Goal: Navigation & Orientation: Find specific page/section

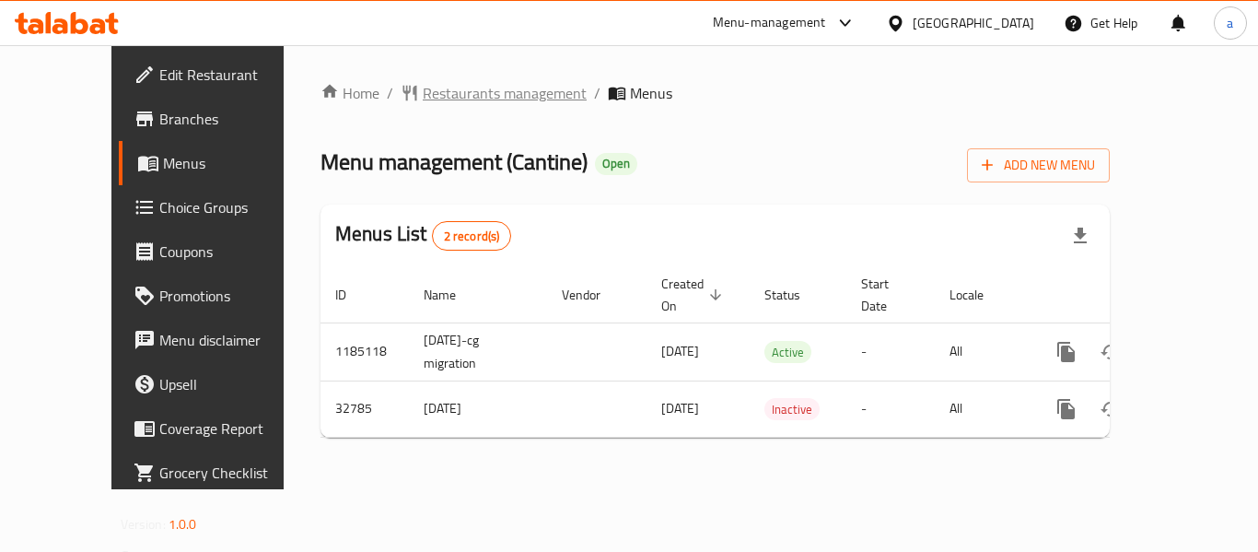
click at [423, 85] on span "Restaurants management" at bounding box center [505, 93] width 164 height 22
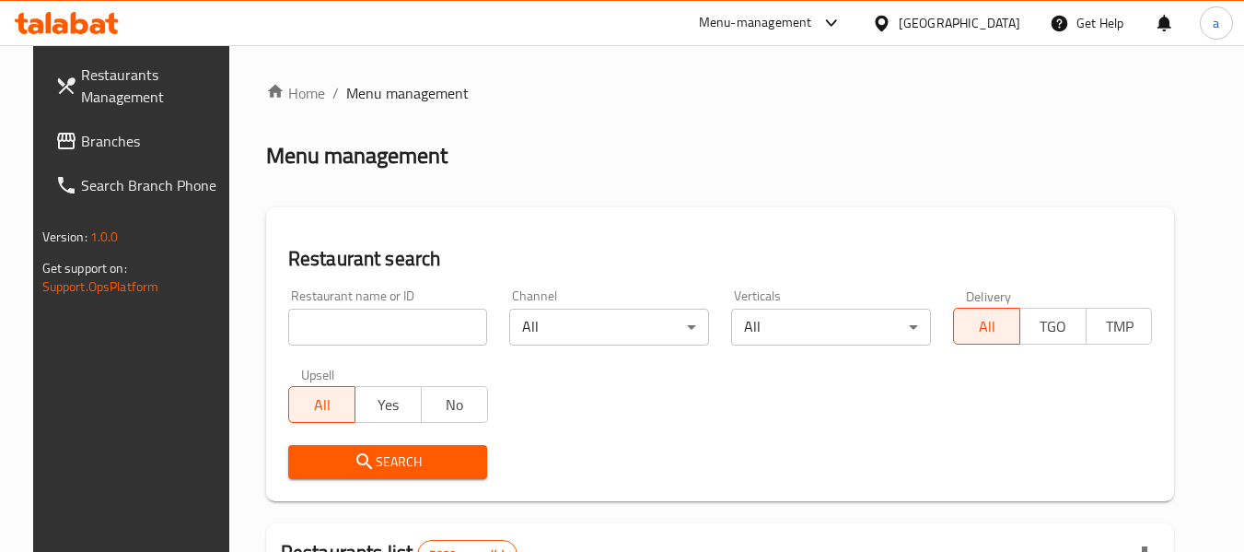
click at [115, 146] on span "Branches" at bounding box center [154, 141] width 146 height 22
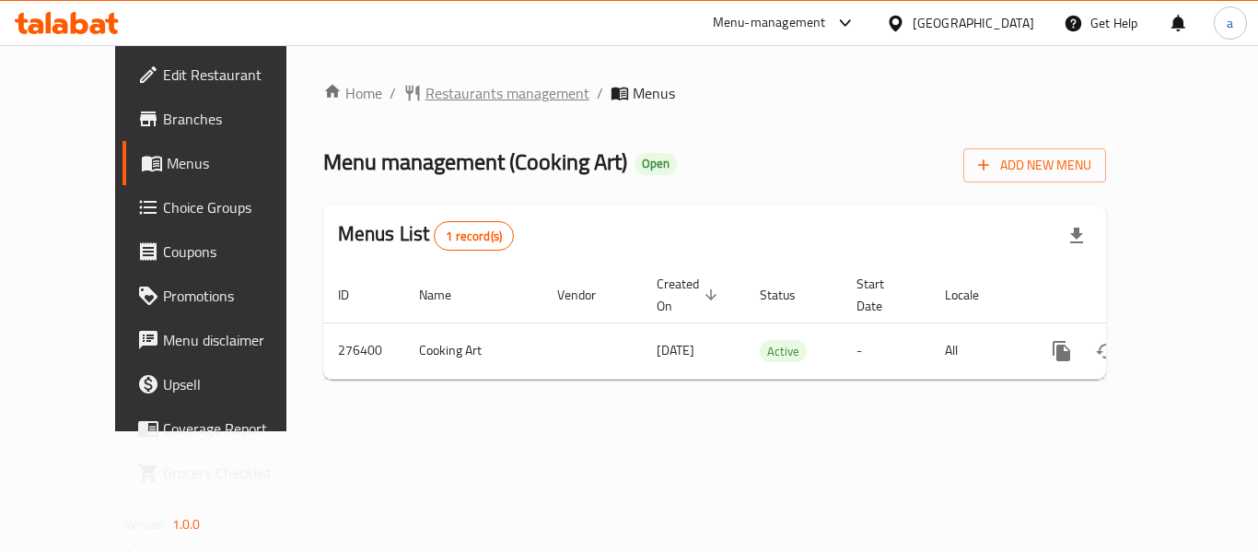
click at [428, 100] on span "Restaurants management" at bounding box center [507, 93] width 164 height 22
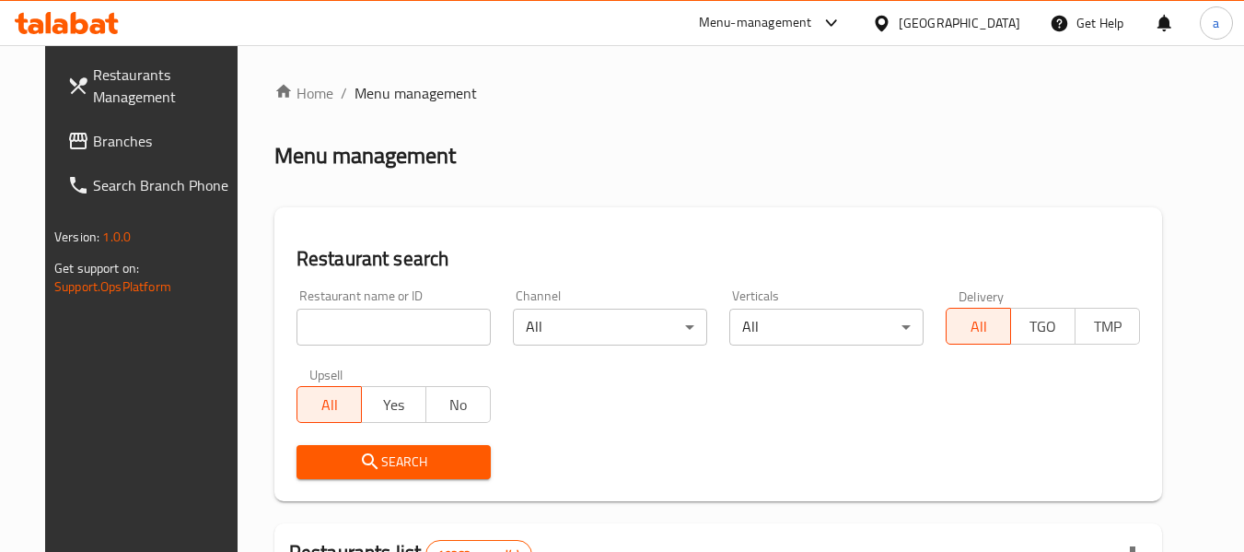
click at [53, 125] on link "Branches" at bounding box center [152, 141] width 201 height 44
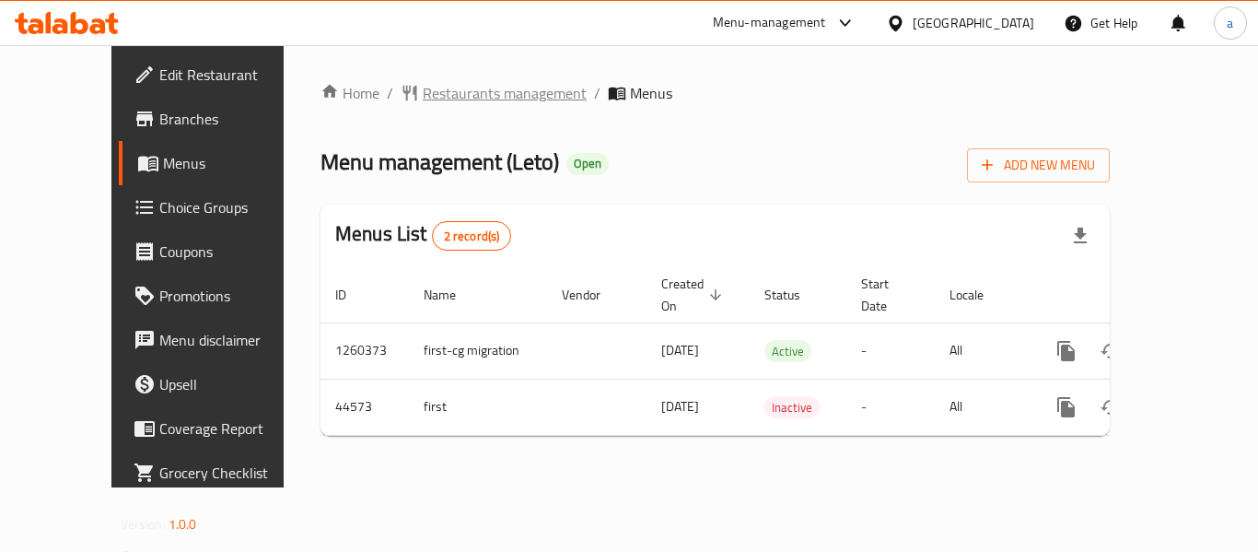
click at [423, 89] on span "Restaurants management" at bounding box center [505, 93] width 164 height 22
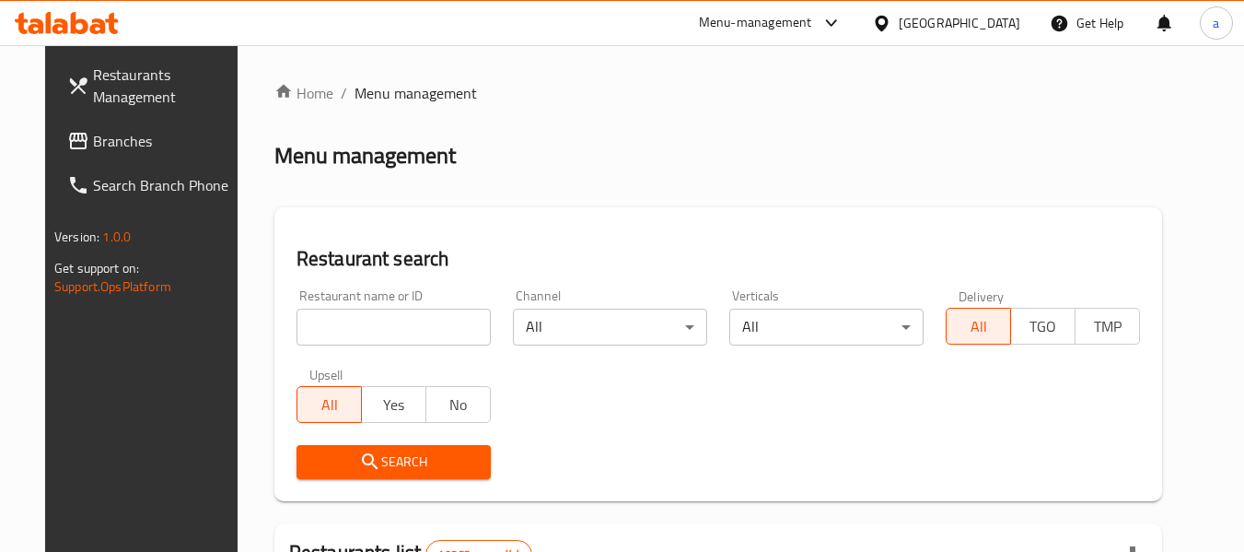
click at [134, 149] on span "Branches" at bounding box center [166, 141] width 146 height 22
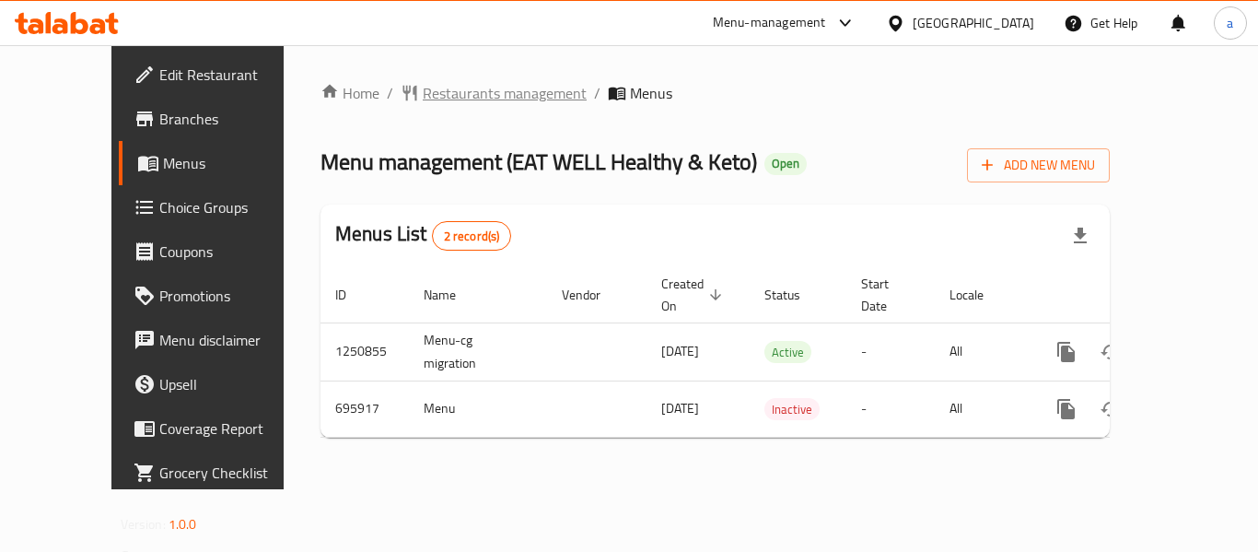
click at [457, 99] on span "Restaurants management" at bounding box center [505, 93] width 164 height 22
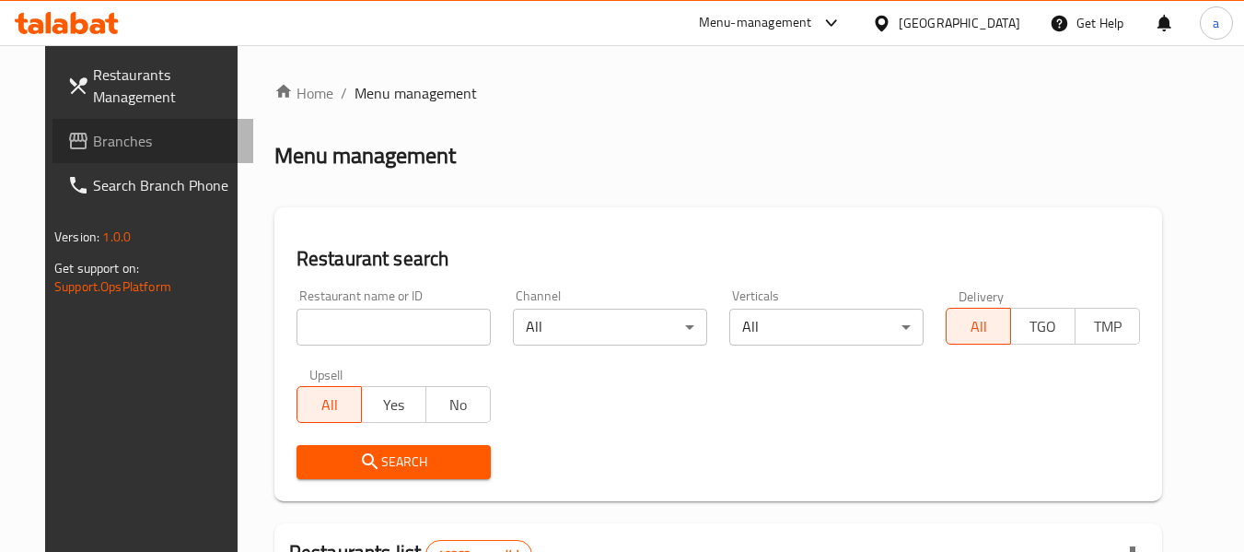
click at [122, 134] on span "Branches" at bounding box center [166, 141] width 146 height 22
